Goal: Find specific page/section: Find specific page/section

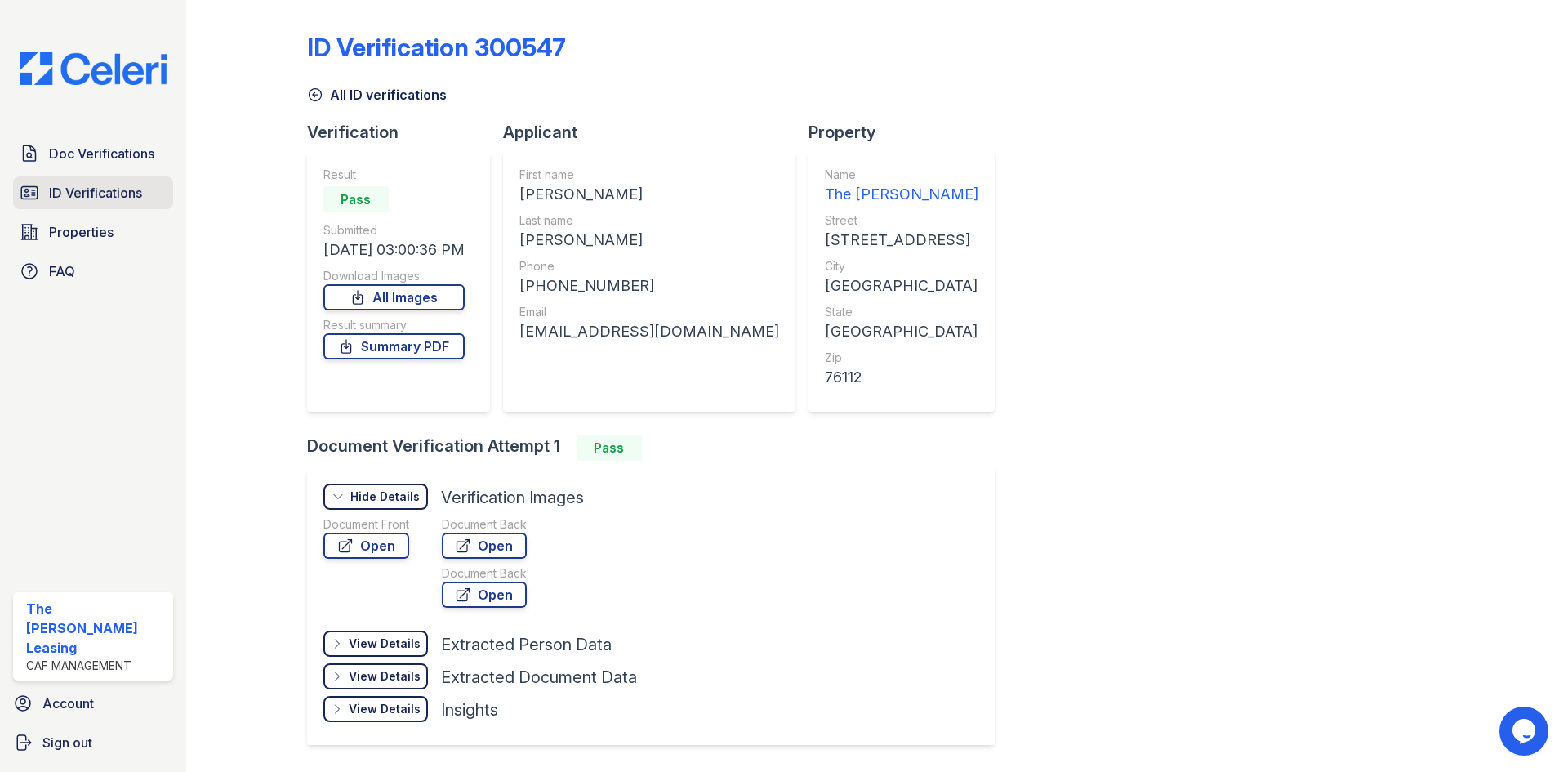
drag, startPoint x: 0, startPoint y: 0, endPoint x: 106, endPoint y: 188, distance: 215.8
click at [108, 195] on span "ID Verifications" at bounding box center [95, 193] width 93 height 19
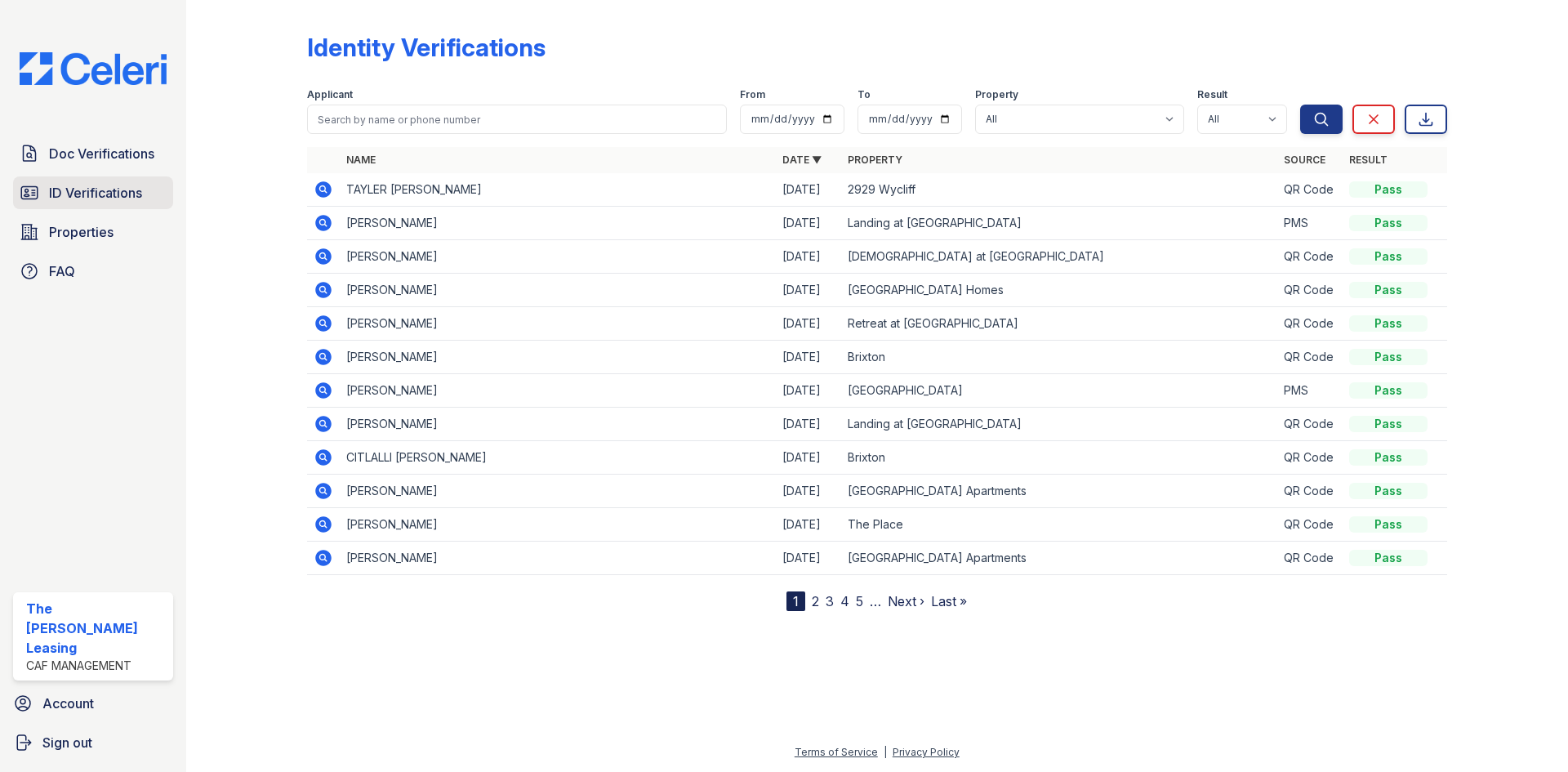
click at [76, 199] on span "ID Verifications" at bounding box center [95, 193] width 93 height 19
click at [322, 221] on icon at bounding box center [323, 222] width 19 height 19
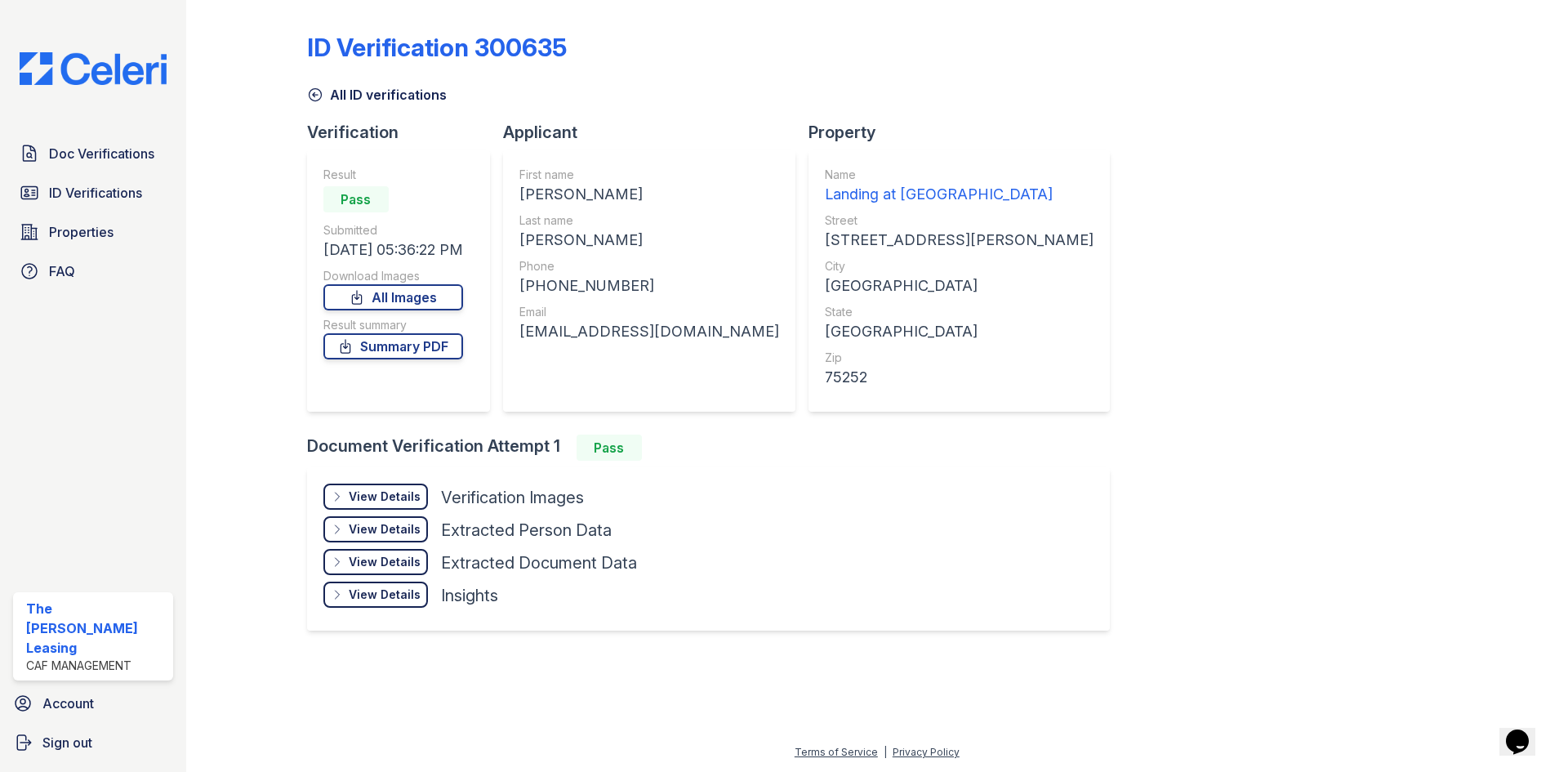
click at [382, 488] on div "View Details Details" at bounding box center [376, 497] width 104 height 26
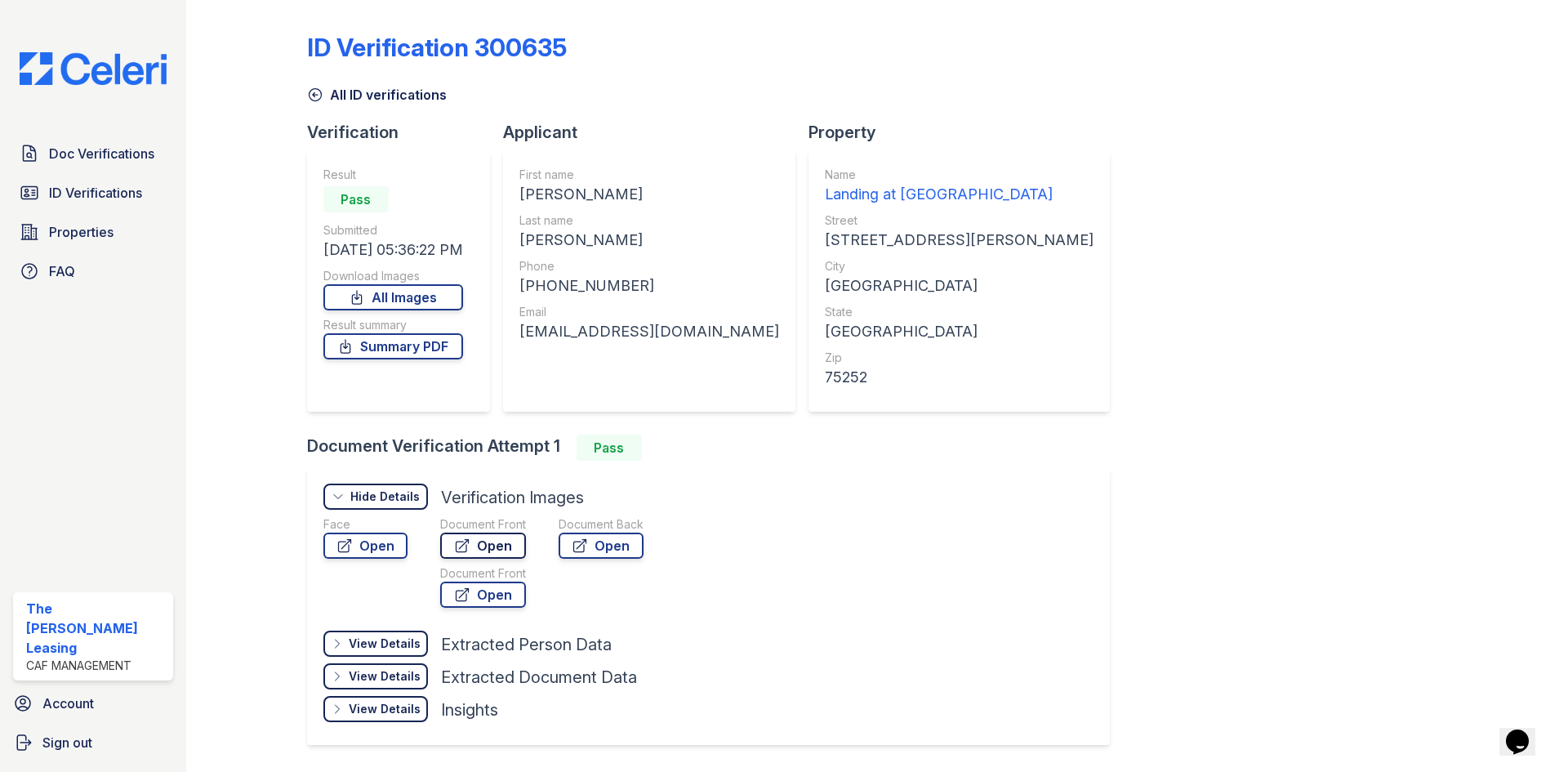
click at [468, 550] on icon at bounding box center [462, 546] width 16 height 16
click at [312, 98] on icon at bounding box center [314, 94] width 16 height 16
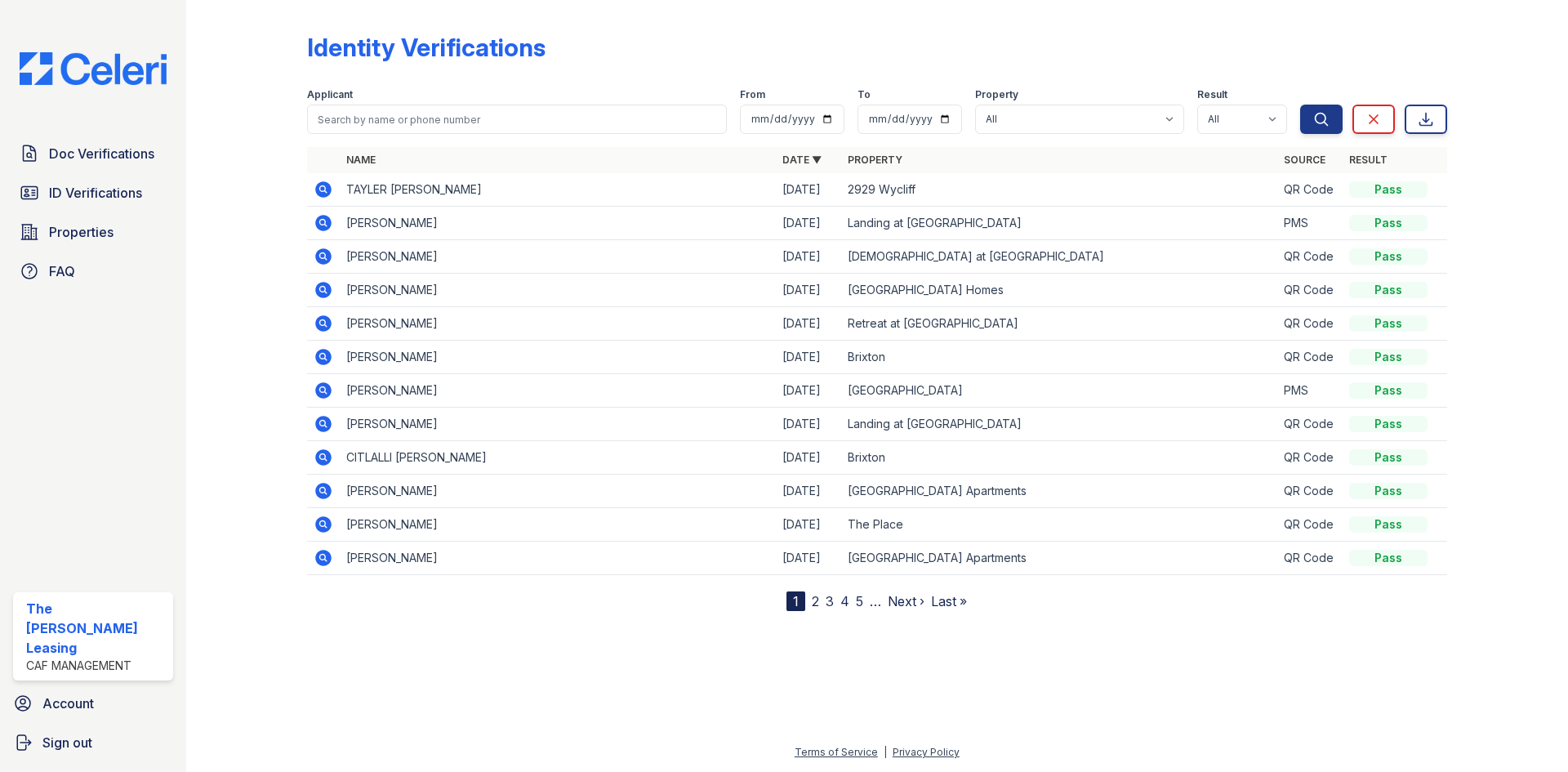
click at [818, 600] on link "2" at bounding box center [816, 601] width 8 height 16
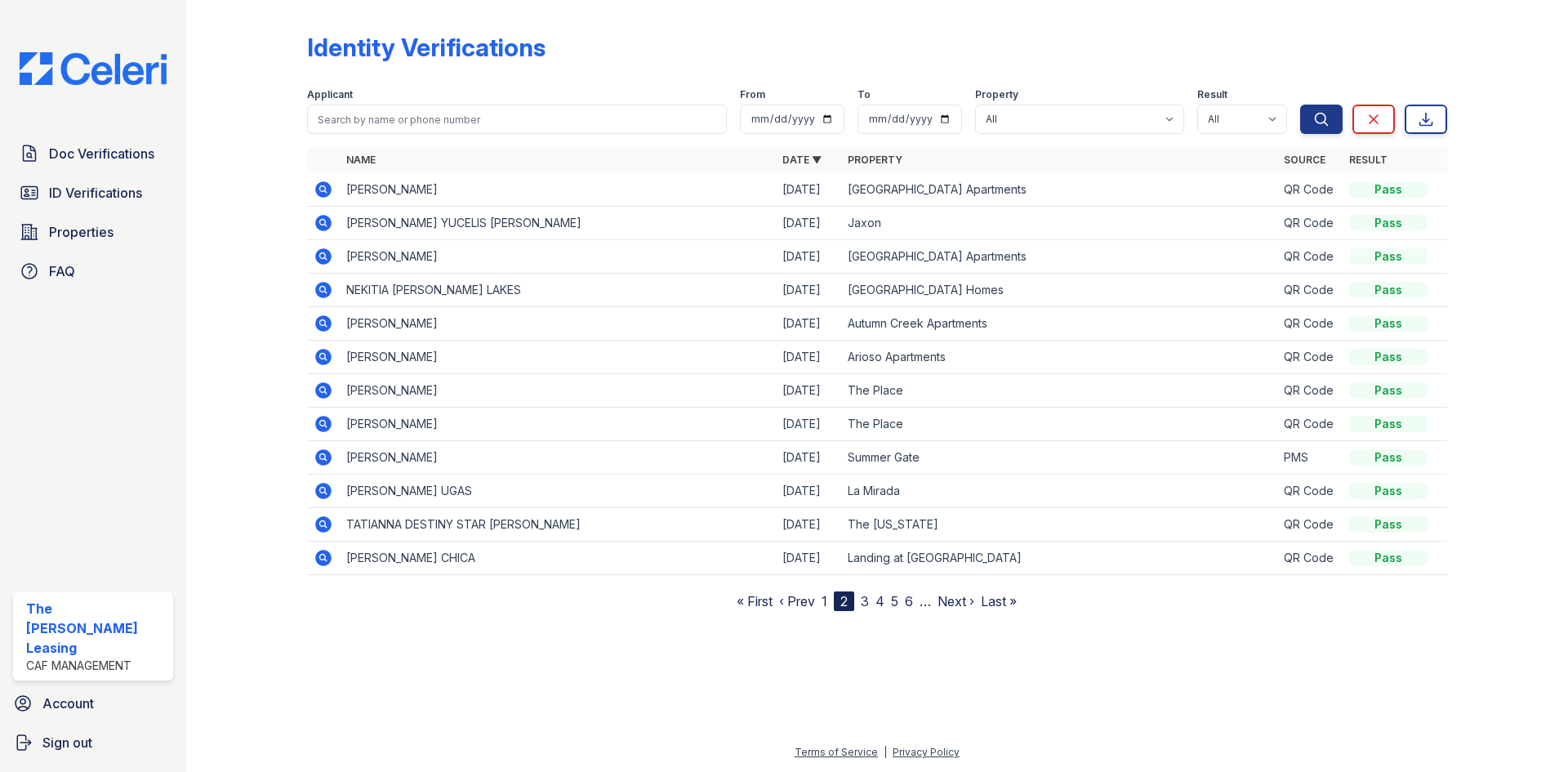
click at [865, 601] on link "3" at bounding box center [865, 601] width 9 height 16
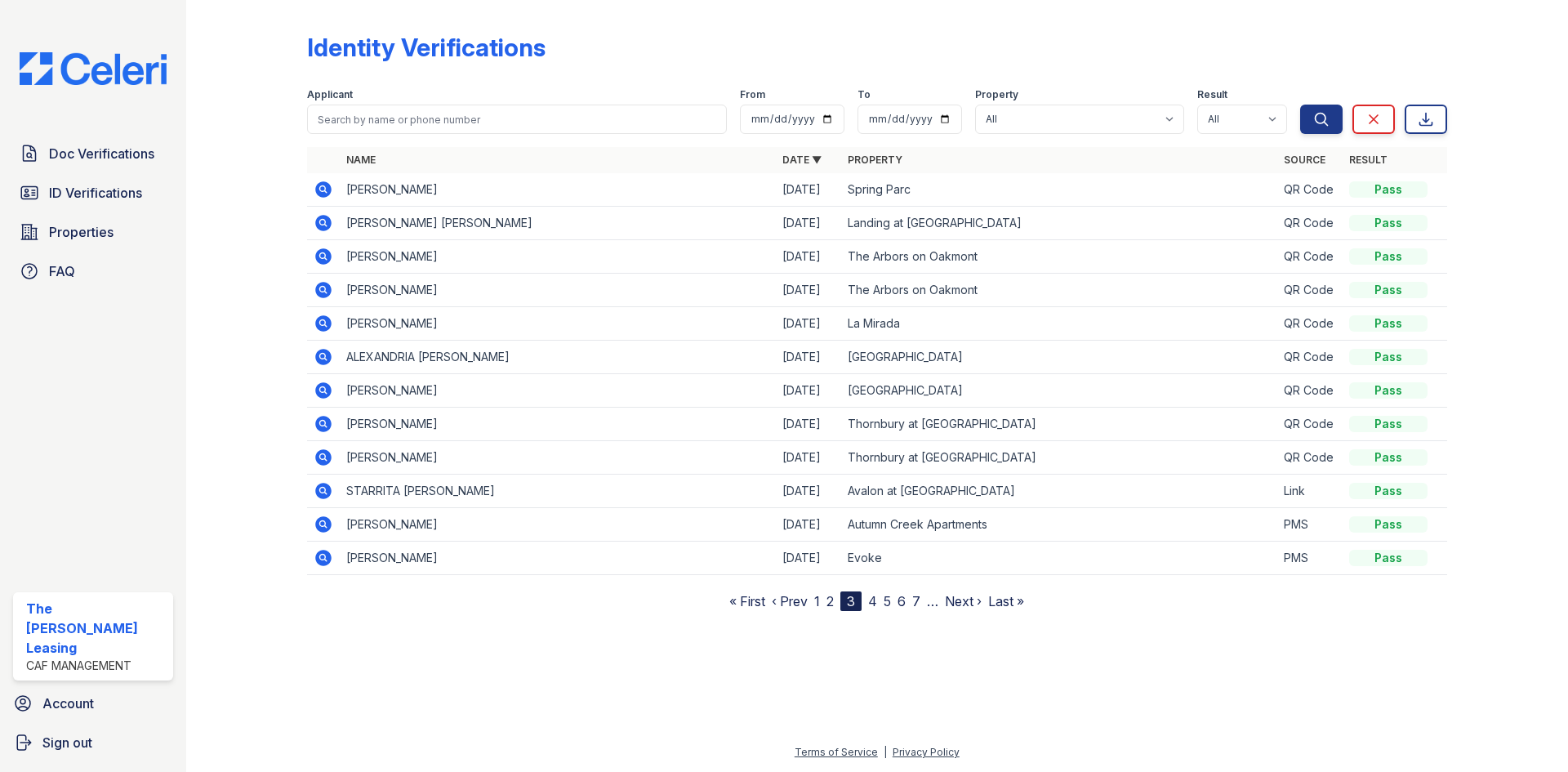
click at [816, 601] on link "1" at bounding box center [818, 601] width 6 height 16
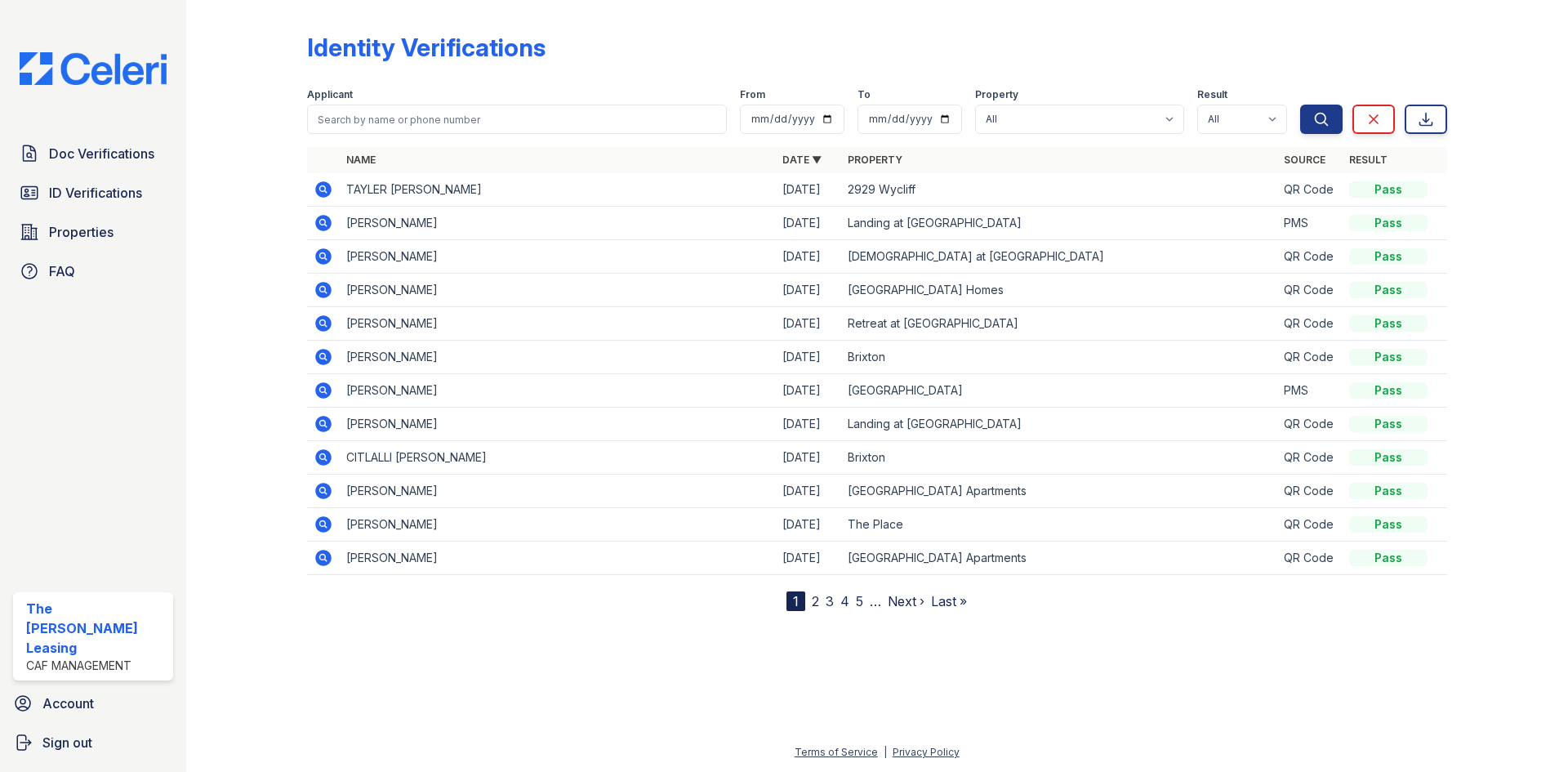
click at [833, 606] on link "3" at bounding box center [830, 601] width 9 height 16
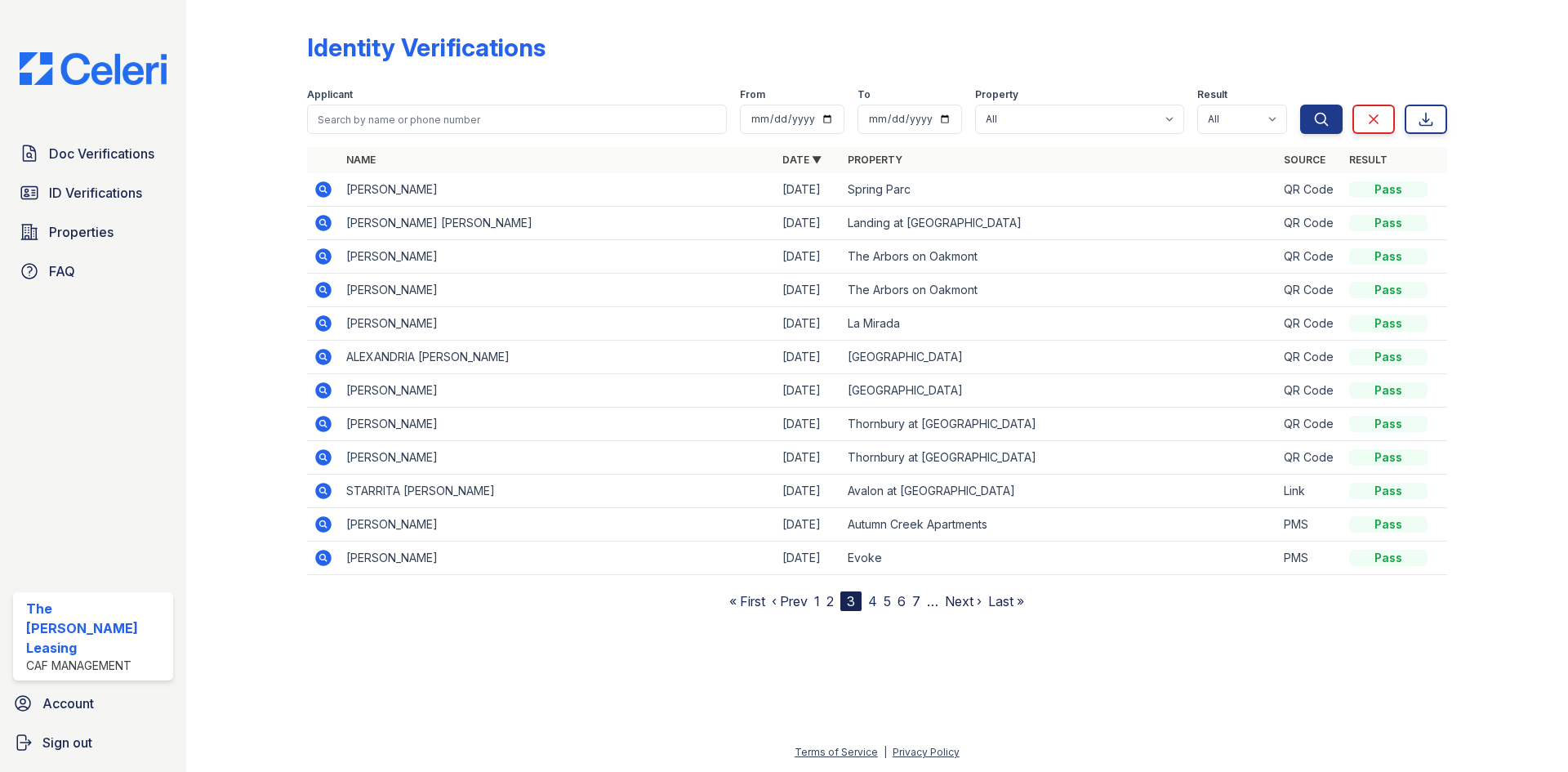
click at [883, 600] on nav "« First ‹ Prev 1 2 3 4 5 6 7 … Next › Last »" at bounding box center [877, 601] width 295 height 19
click at [887, 600] on link "5" at bounding box center [888, 601] width 8 height 16
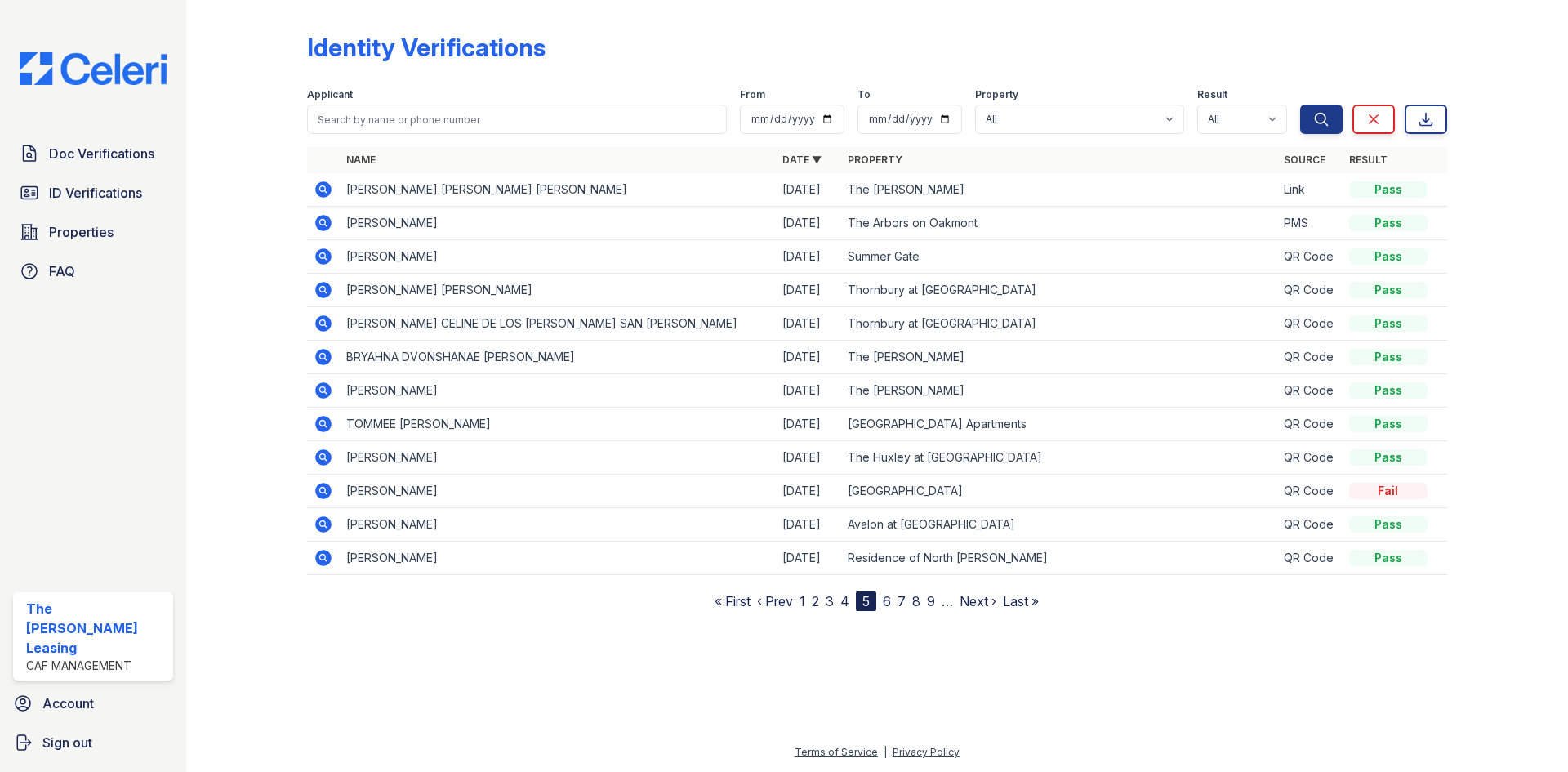
click at [913, 603] on link "8" at bounding box center [916, 601] width 9 height 16
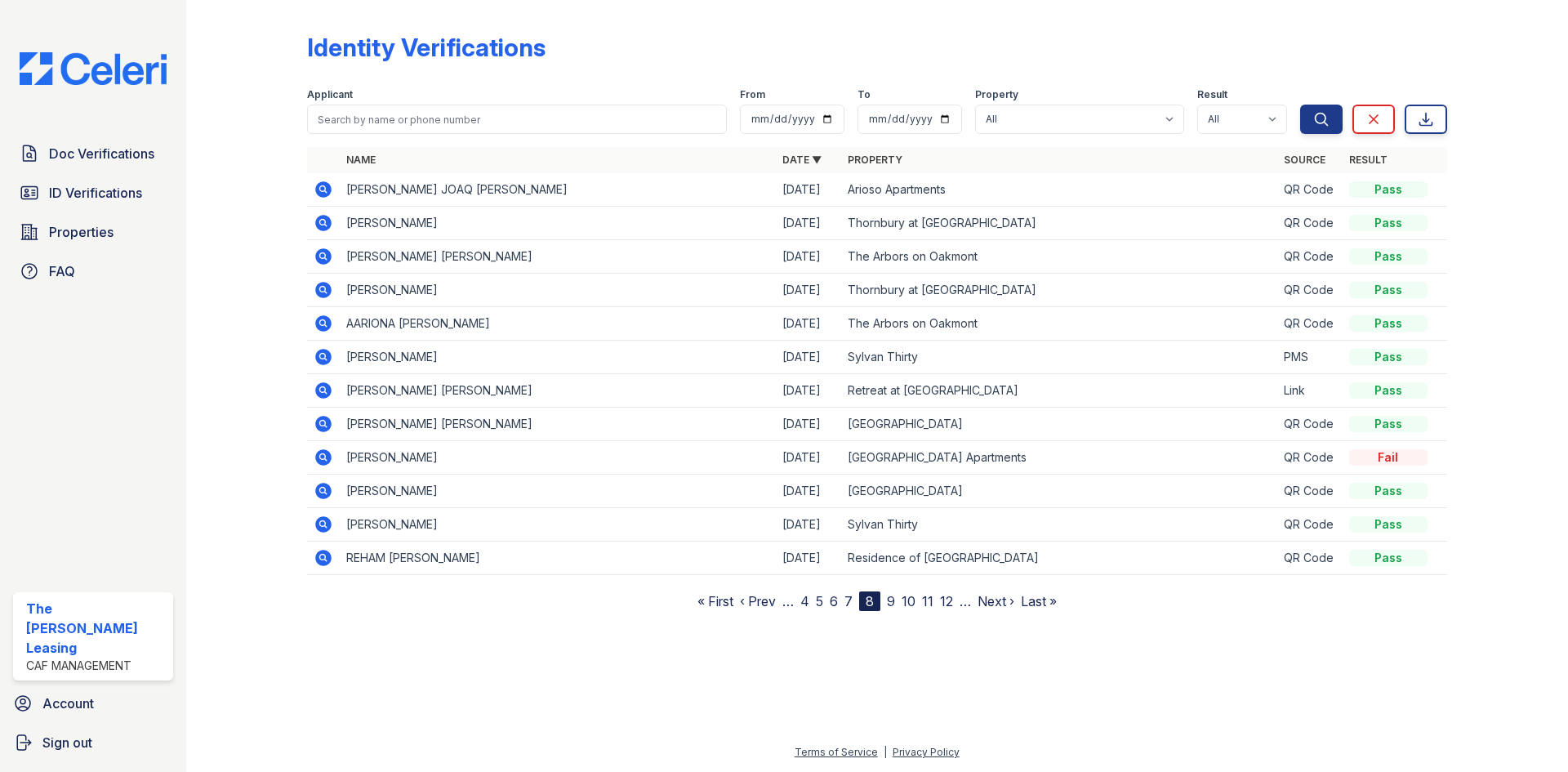
click at [932, 600] on link "11" at bounding box center [928, 601] width 12 height 16
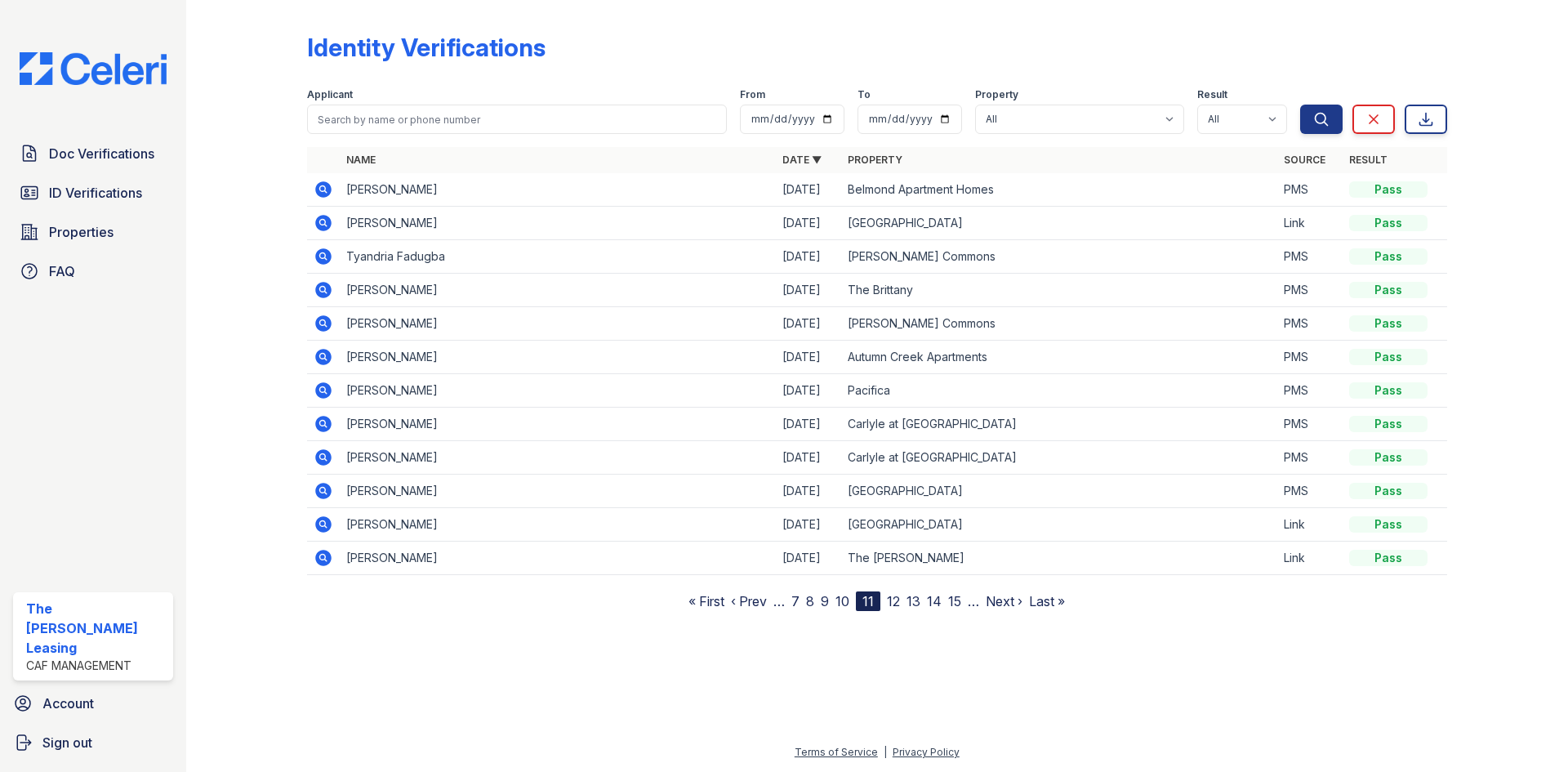
click at [796, 600] on link "7" at bounding box center [796, 601] width 9 height 16
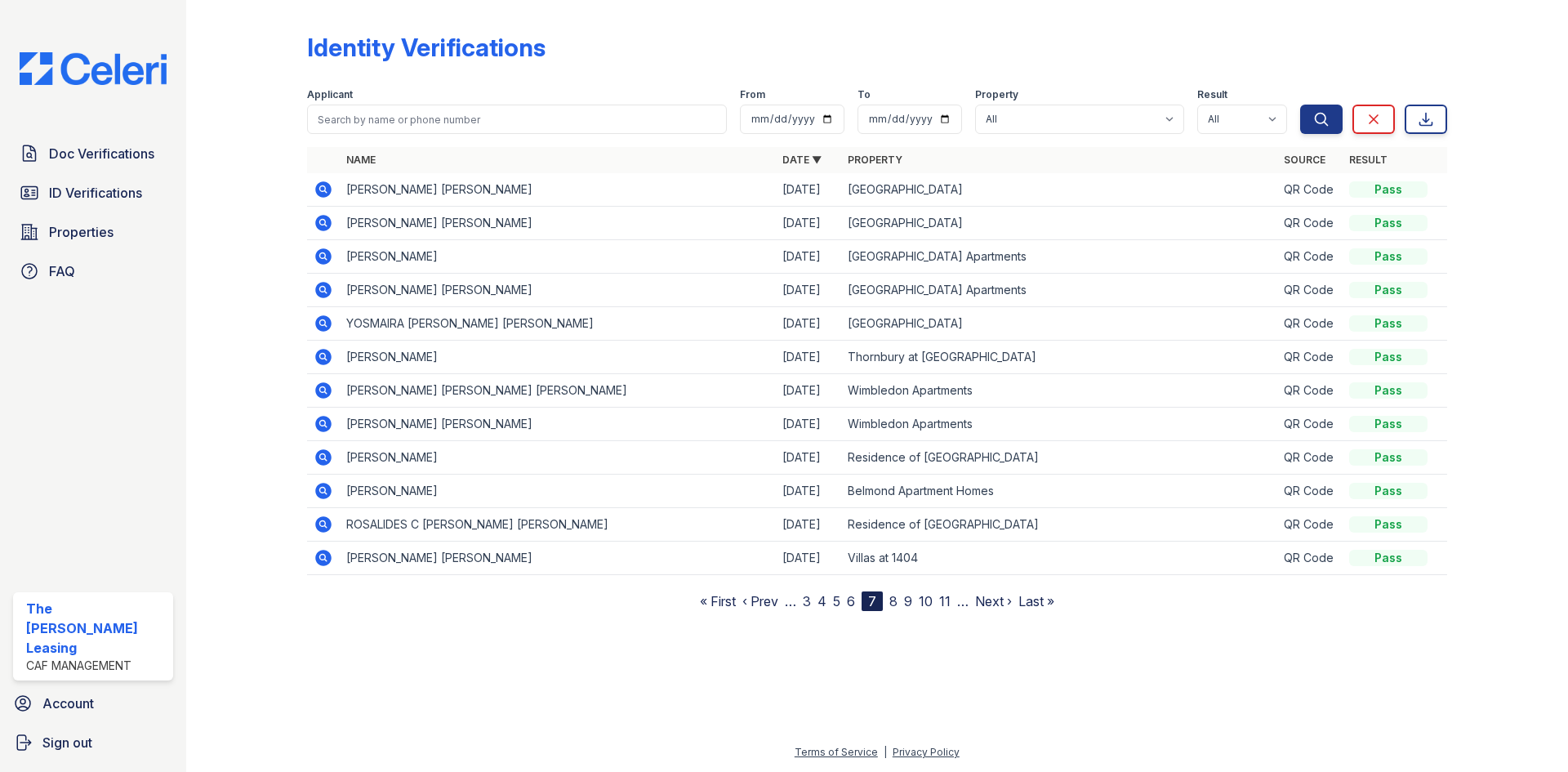
click at [807, 600] on link "3" at bounding box center [807, 601] width 9 height 16
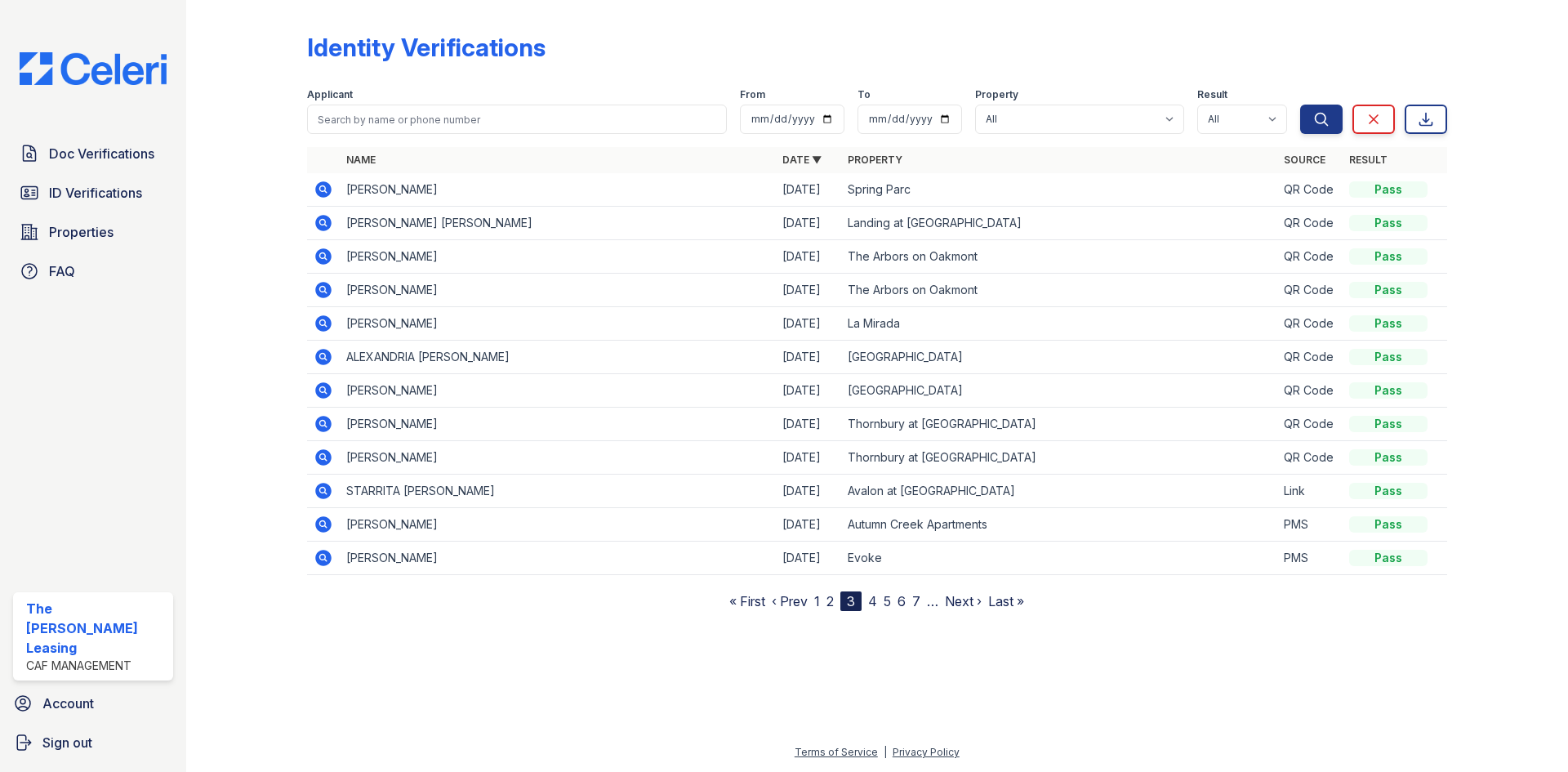
click at [819, 602] on link "1" at bounding box center [818, 601] width 6 height 16
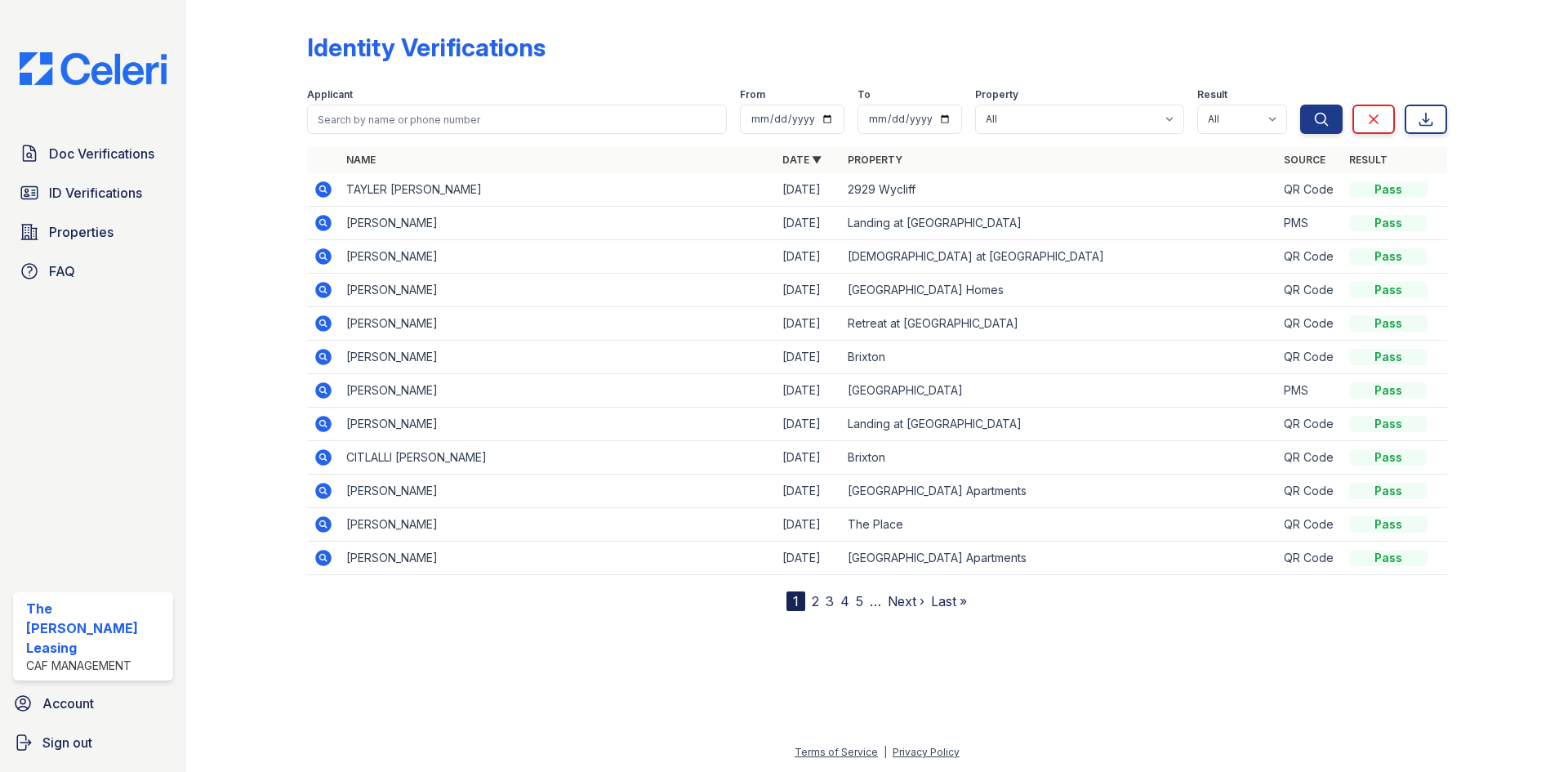
click at [250, 141] on div at bounding box center [260, 309] width 95 height 605
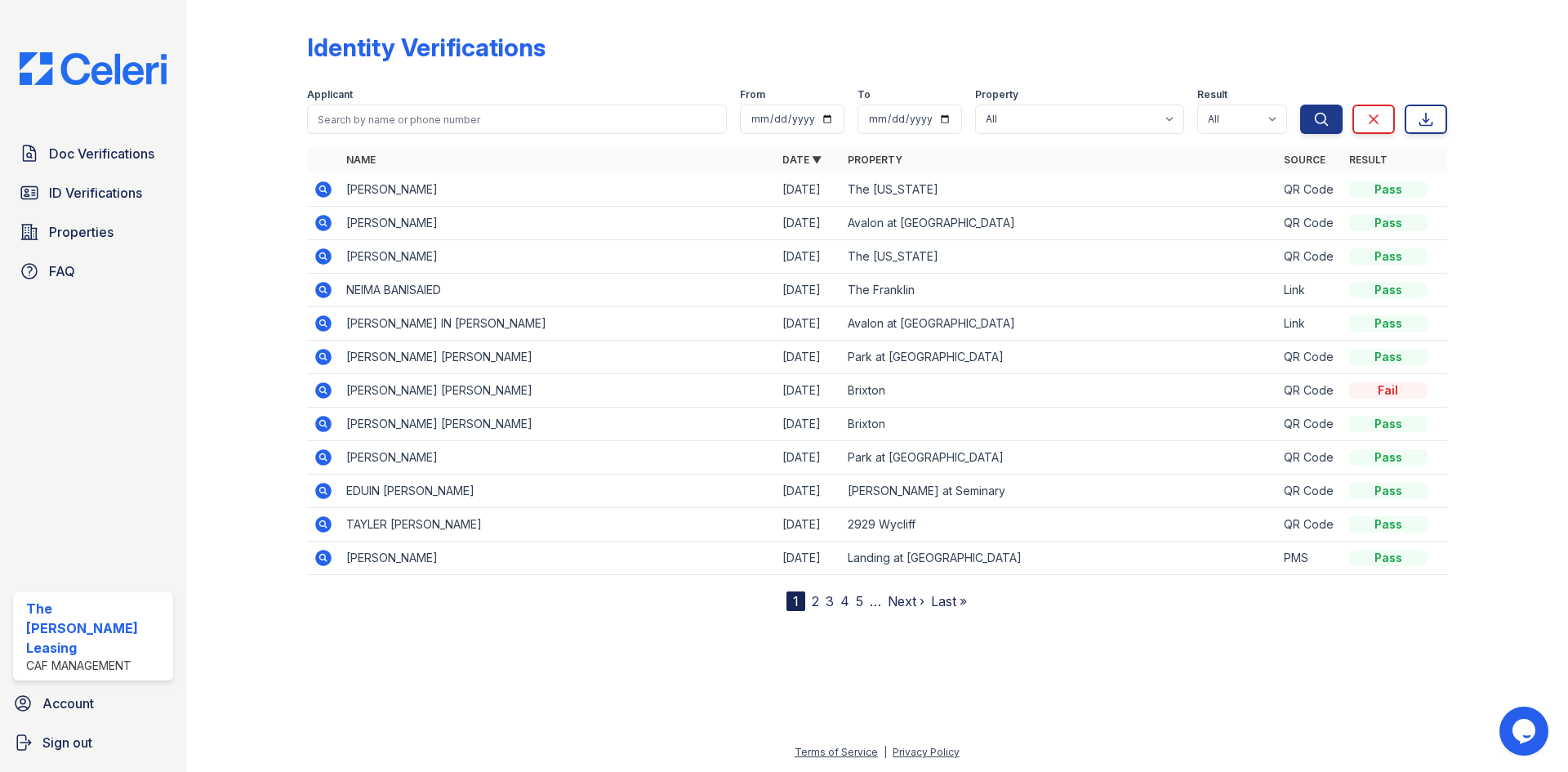
click at [319, 395] on icon at bounding box center [323, 390] width 16 height 16
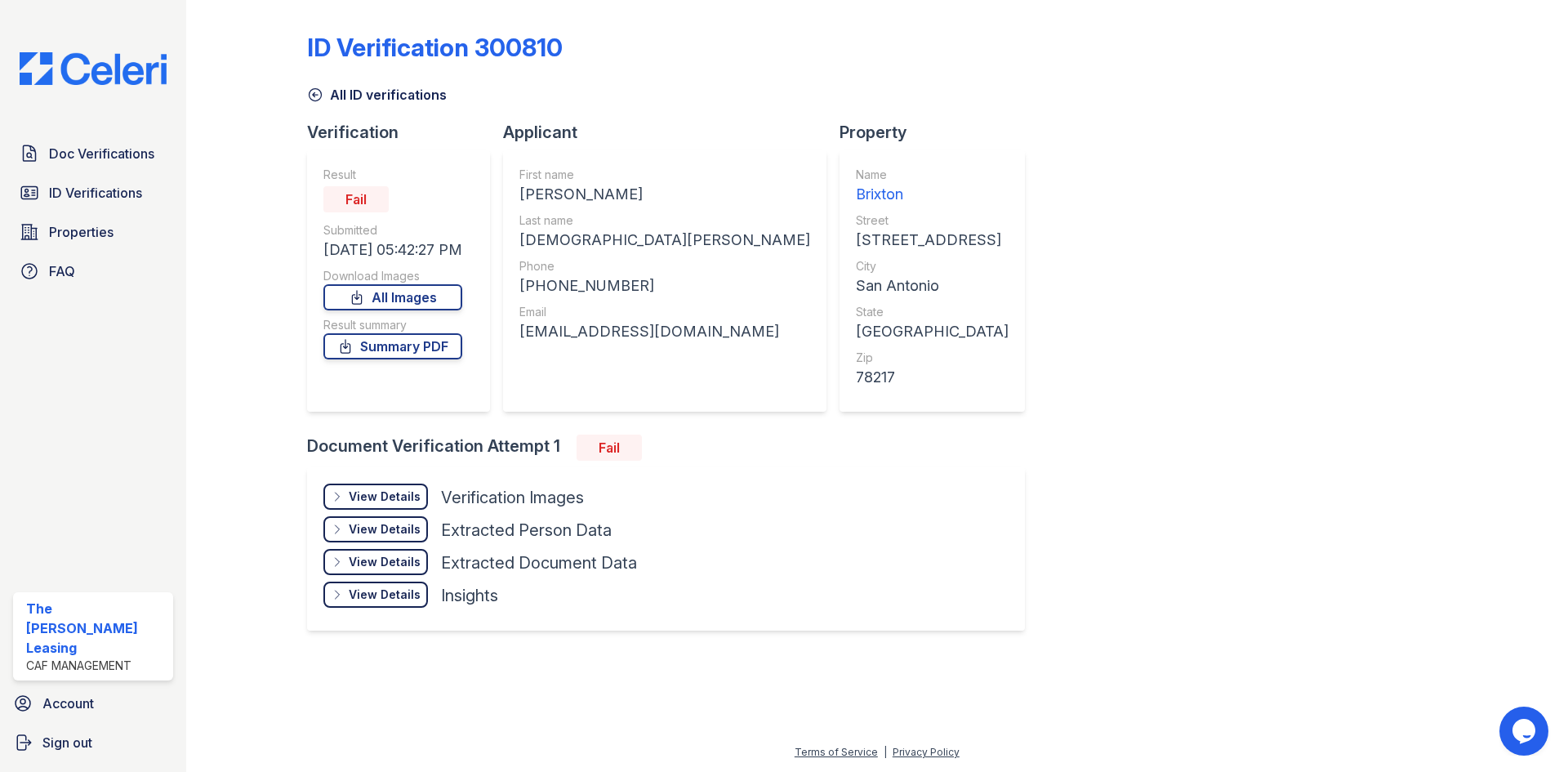
click at [312, 94] on icon at bounding box center [314, 95] width 12 height 12
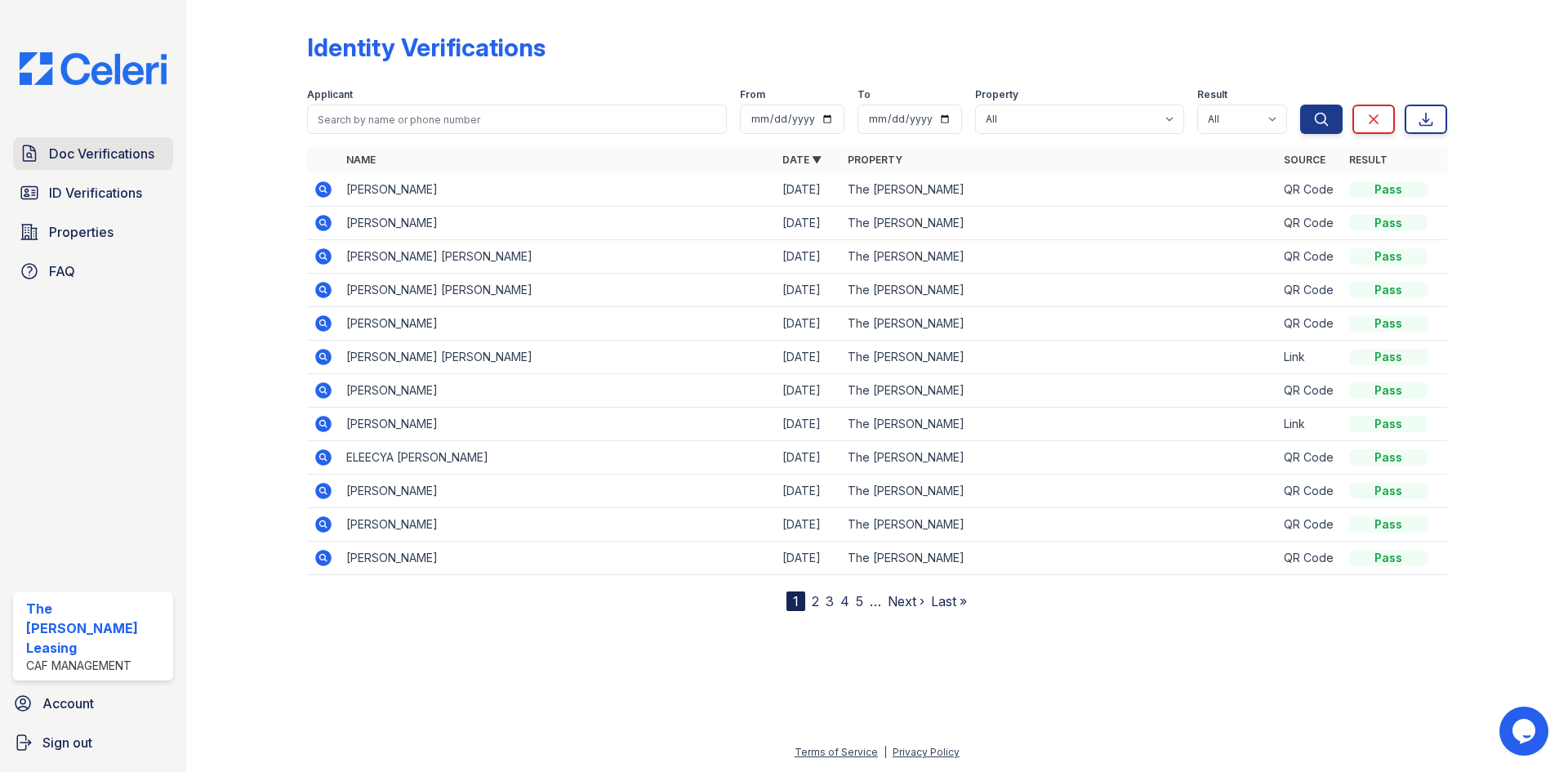
click at [102, 169] on link "Doc Verifications" at bounding box center [93, 153] width 160 height 33
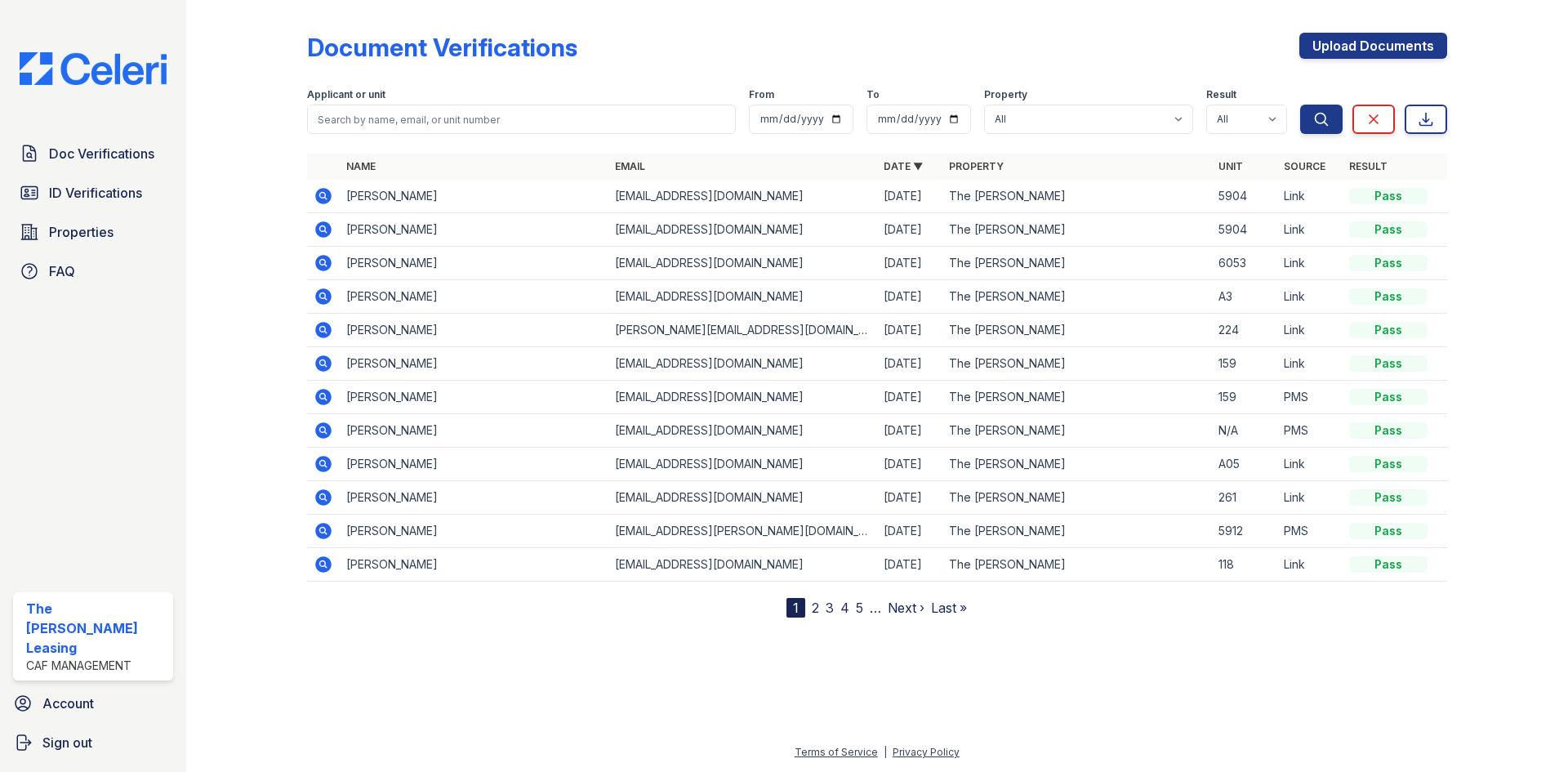
click at [102, 163] on span "Doc Verifications" at bounding box center [102, 153] width 105 height 19
click at [105, 184] on span "ID Verifications" at bounding box center [95, 193] width 93 height 19
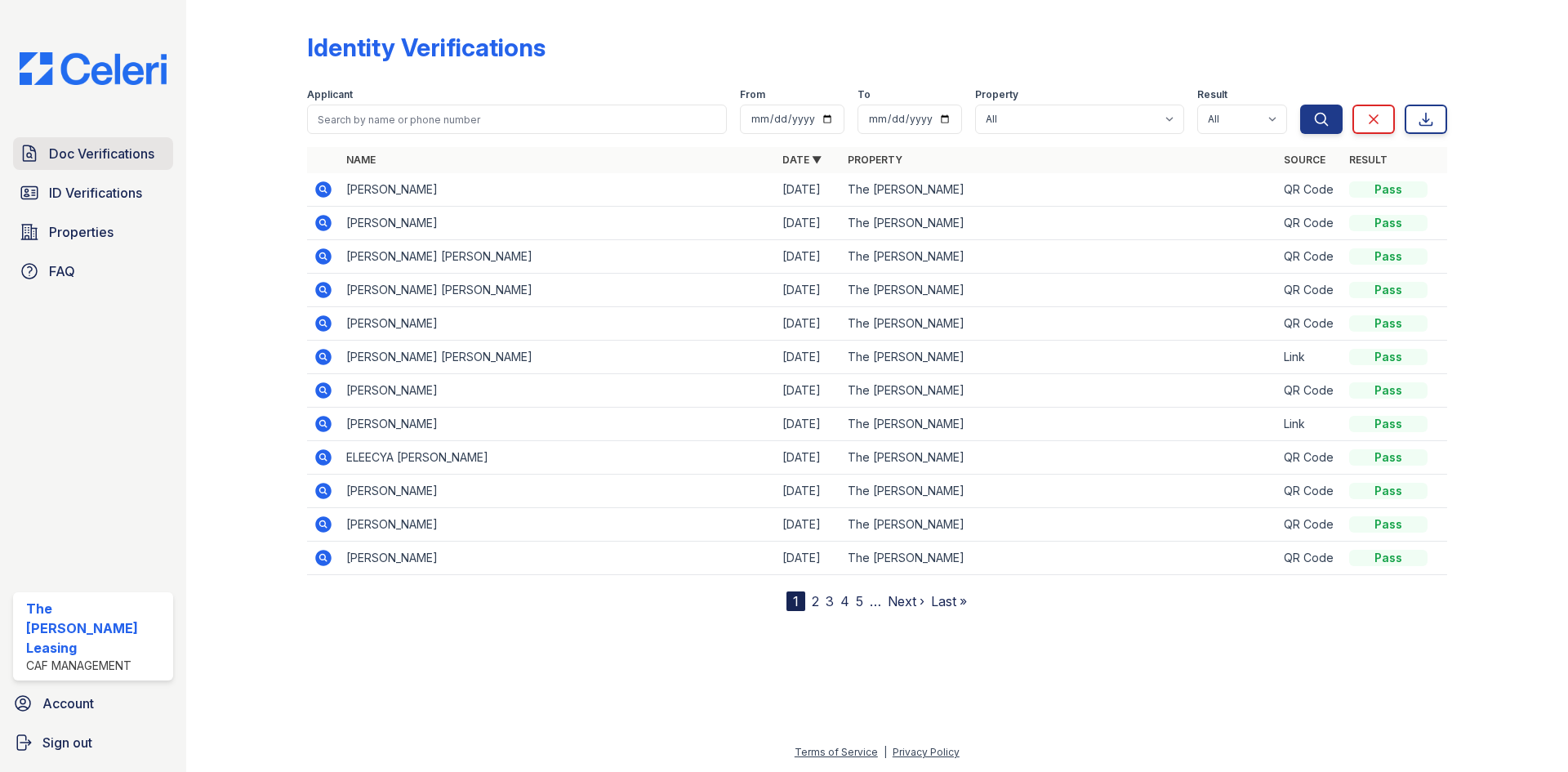
click at [93, 148] on span "Doc Verifications" at bounding box center [102, 153] width 105 height 19
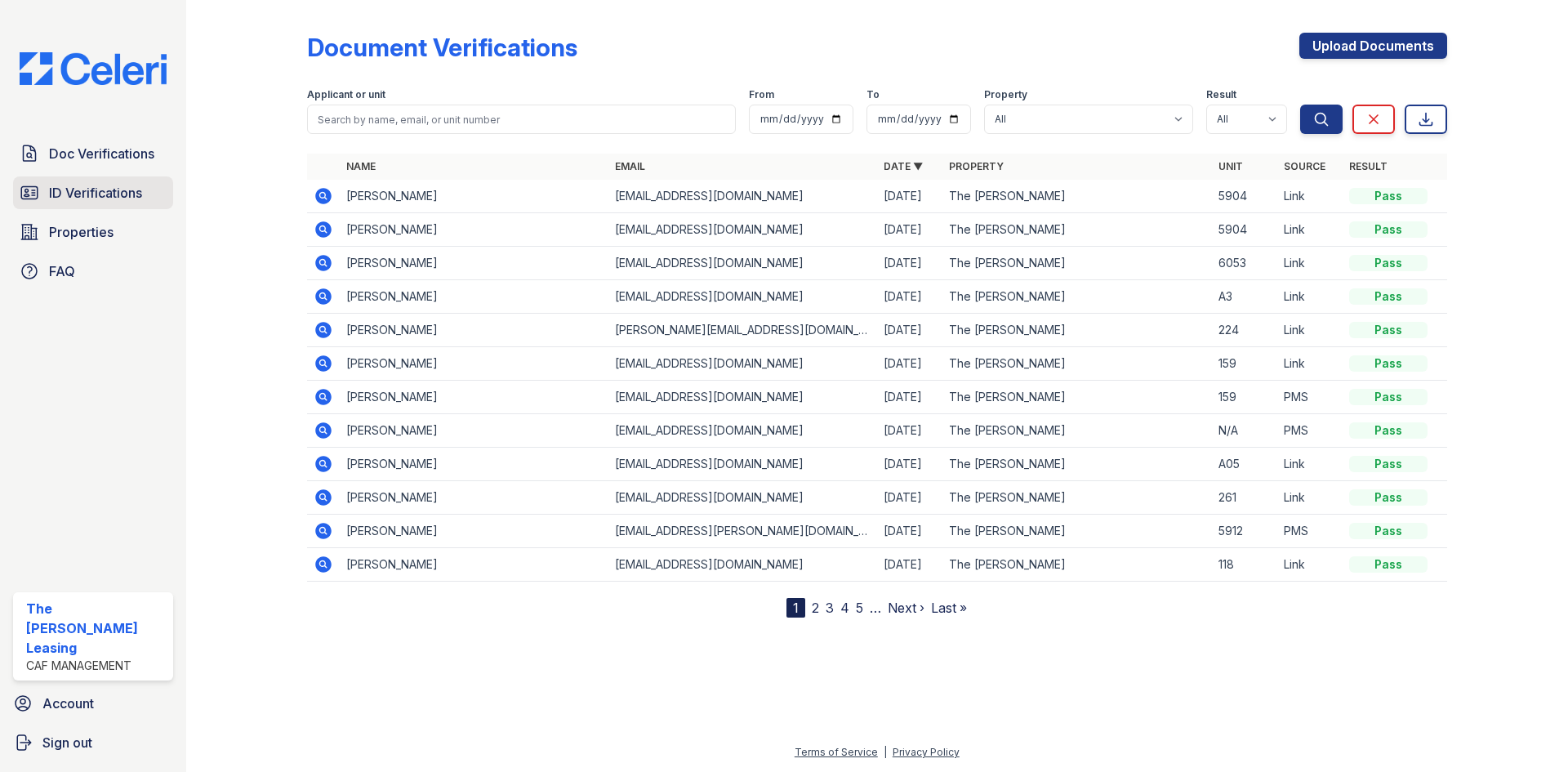
click at [111, 192] on span "ID Verifications" at bounding box center [95, 193] width 93 height 19
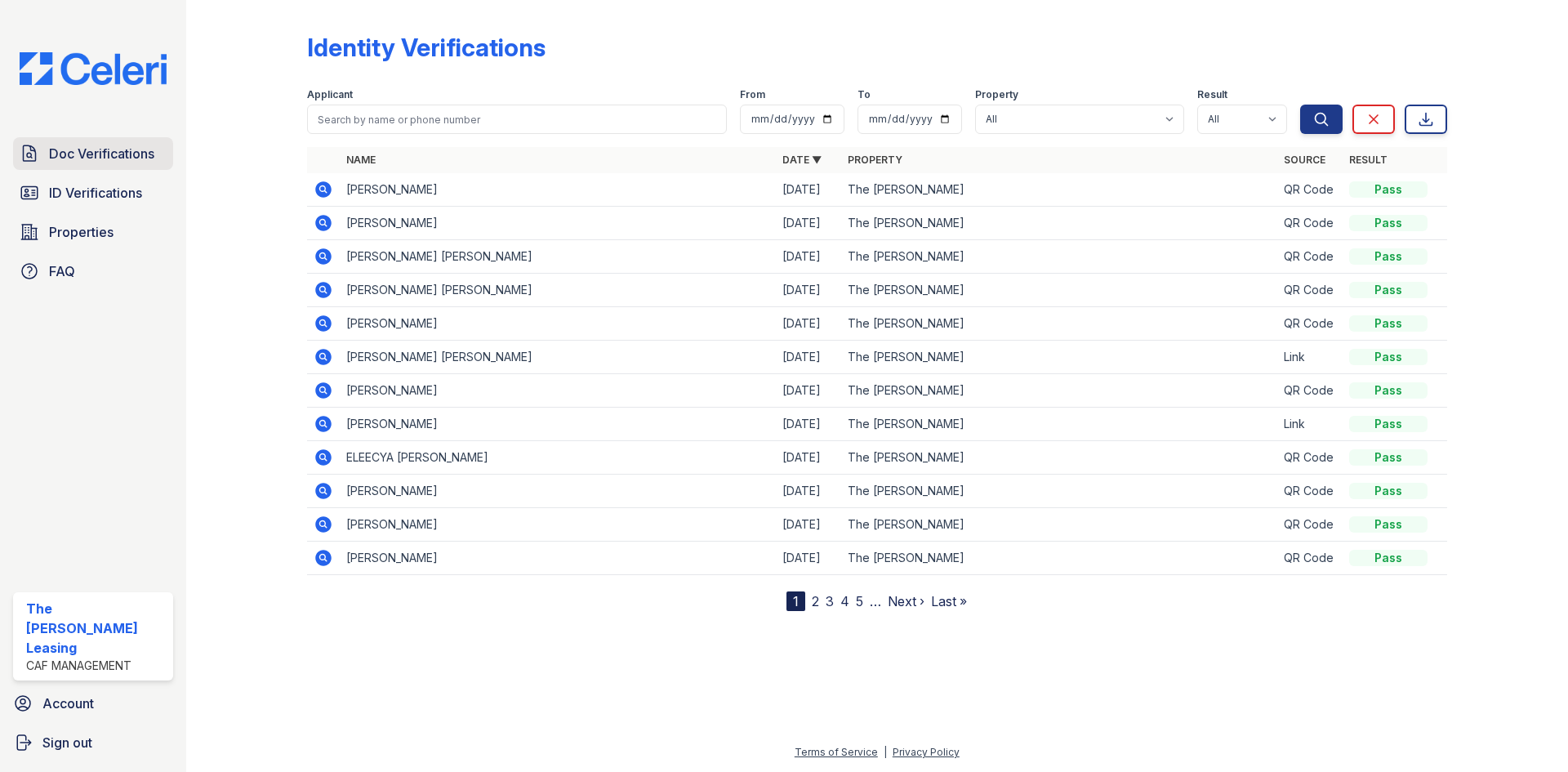
click at [140, 161] on span "Doc Verifications" at bounding box center [102, 153] width 105 height 19
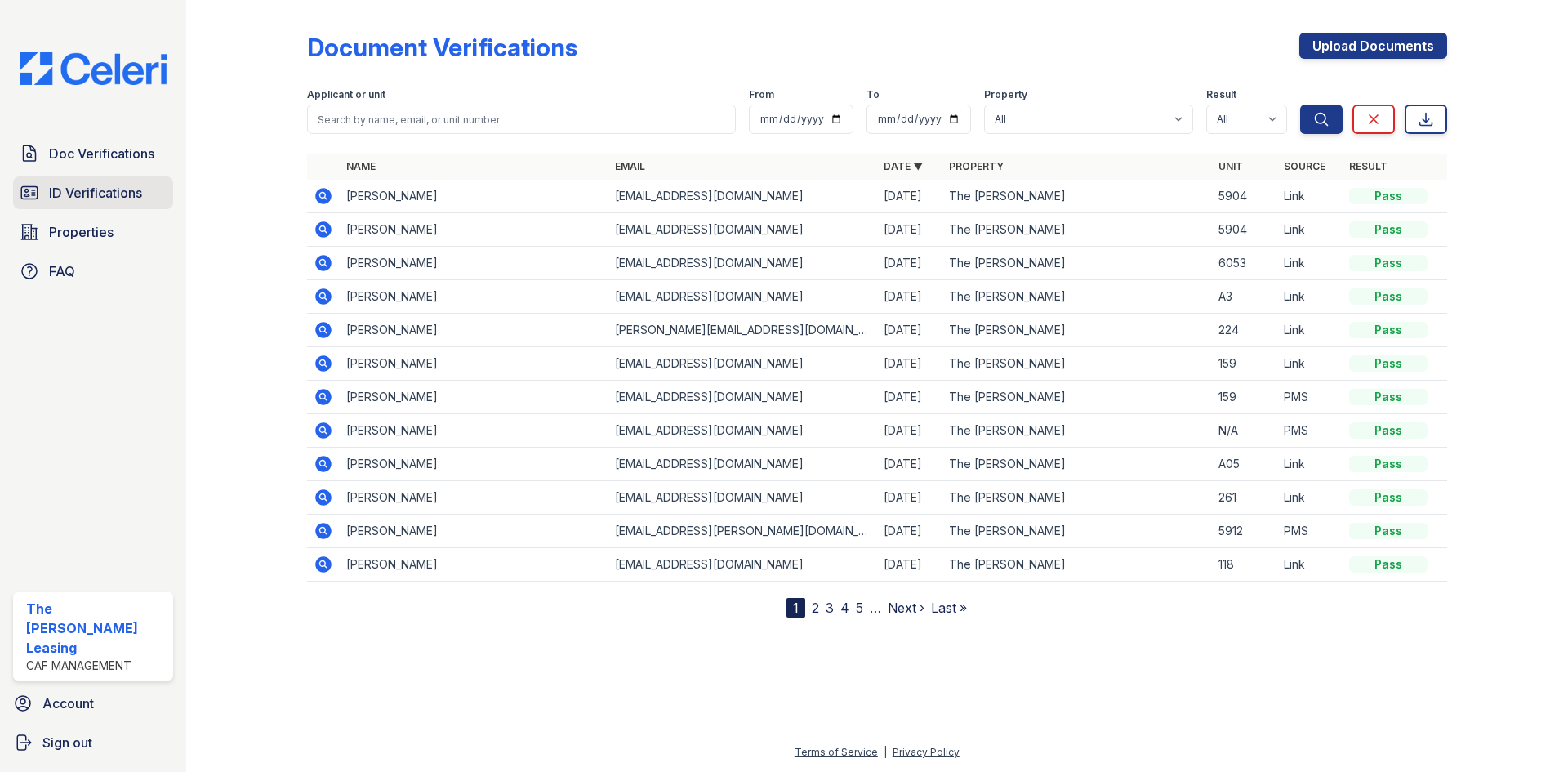
click at [119, 190] on span "ID Verifications" at bounding box center [95, 193] width 93 height 19
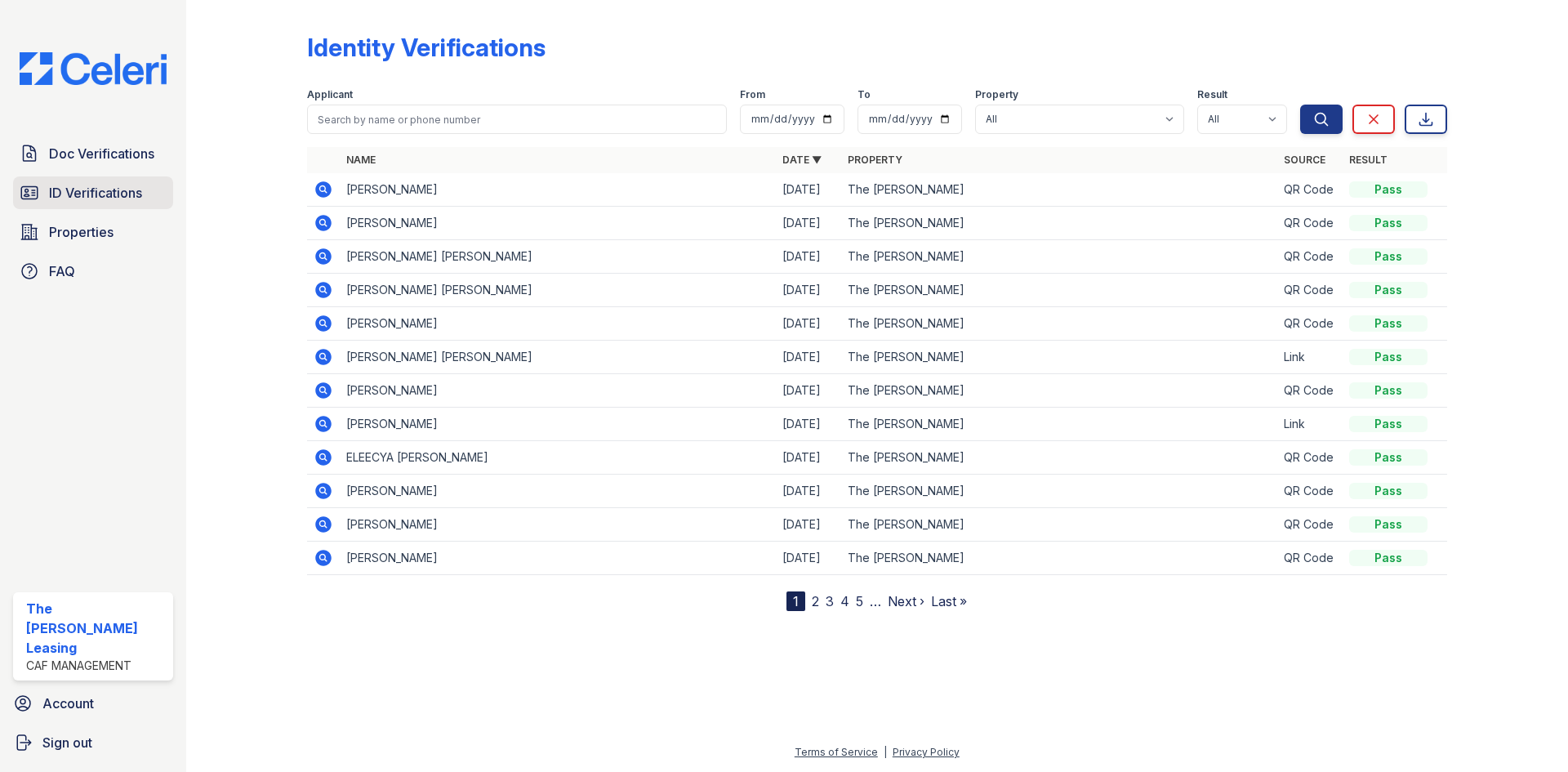
click at [117, 188] on span "ID Verifications" at bounding box center [95, 193] width 93 height 19
click at [77, 153] on span "Doc Verifications" at bounding box center [102, 153] width 105 height 19
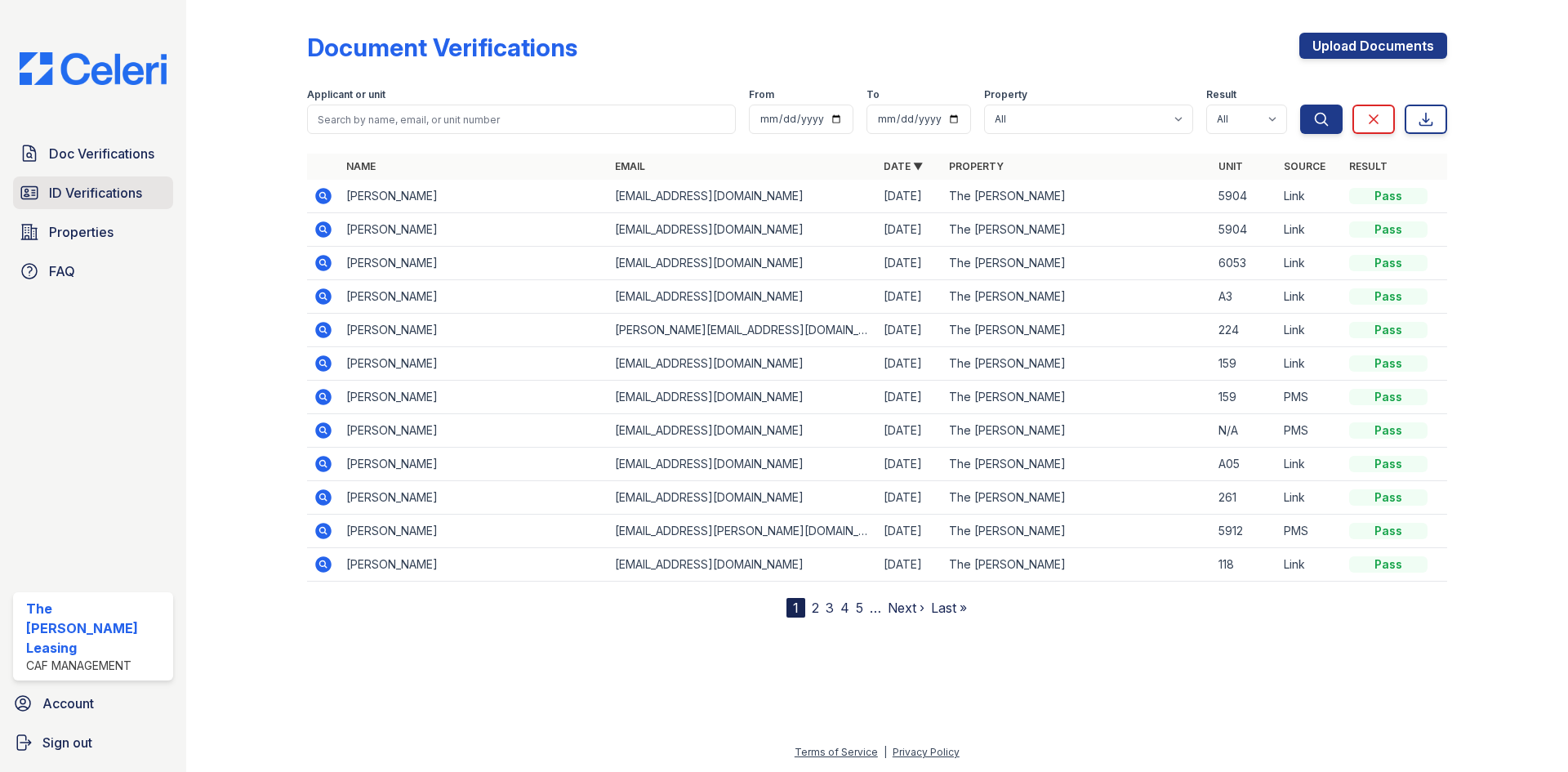
click at [92, 198] on span "ID Verifications" at bounding box center [95, 193] width 93 height 19
